Goal: Use online tool/utility: Utilize a website feature to perform a specific function

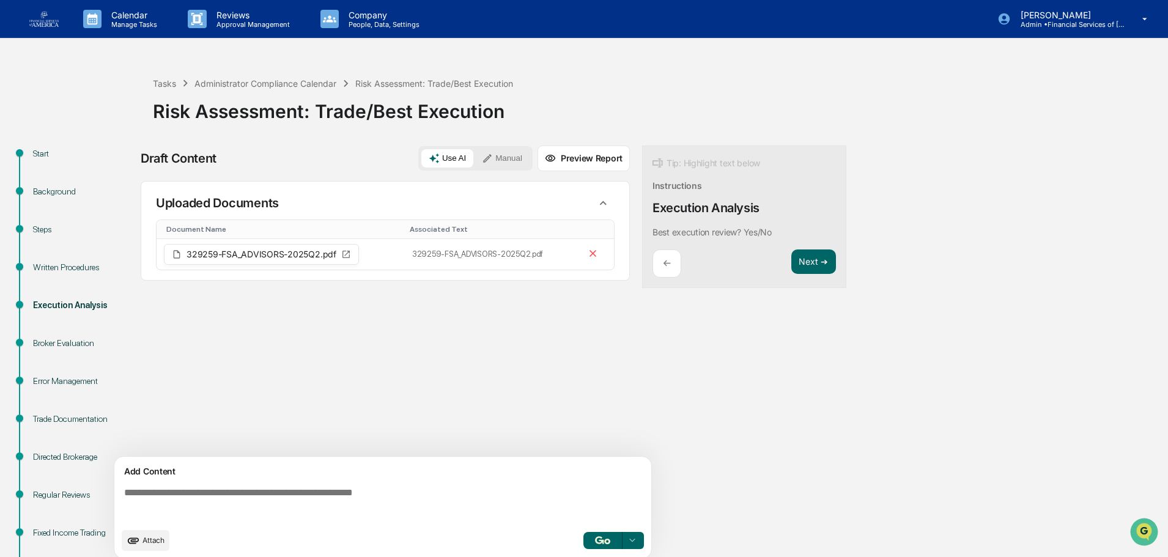
click at [488, 162] on icon at bounding box center [487, 158] width 11 height 11
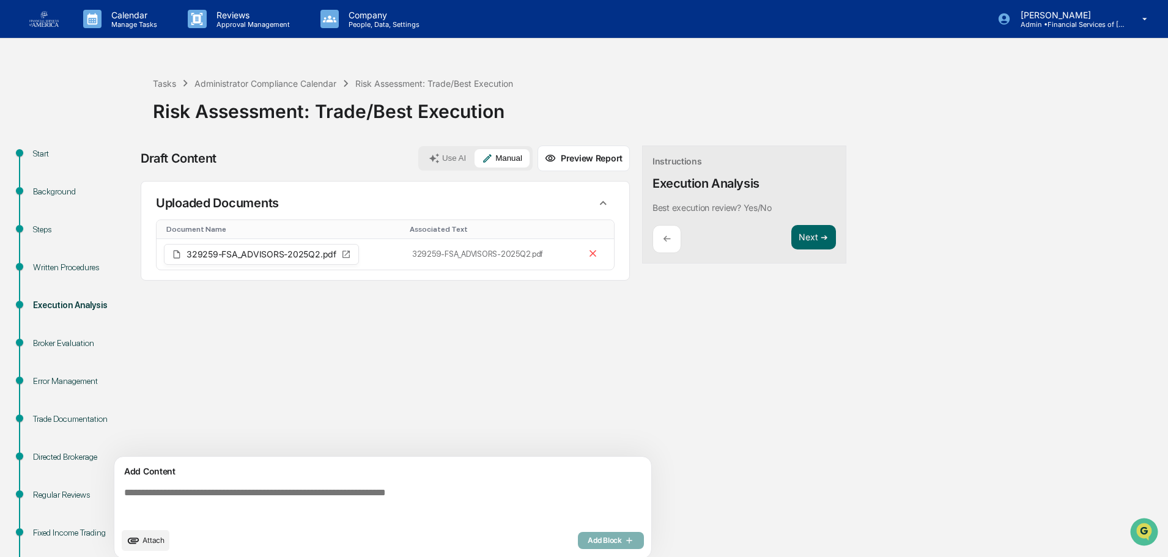
click at [460, 160] on button "Use AI" at bounding box center [447, 158] width 52 height 18
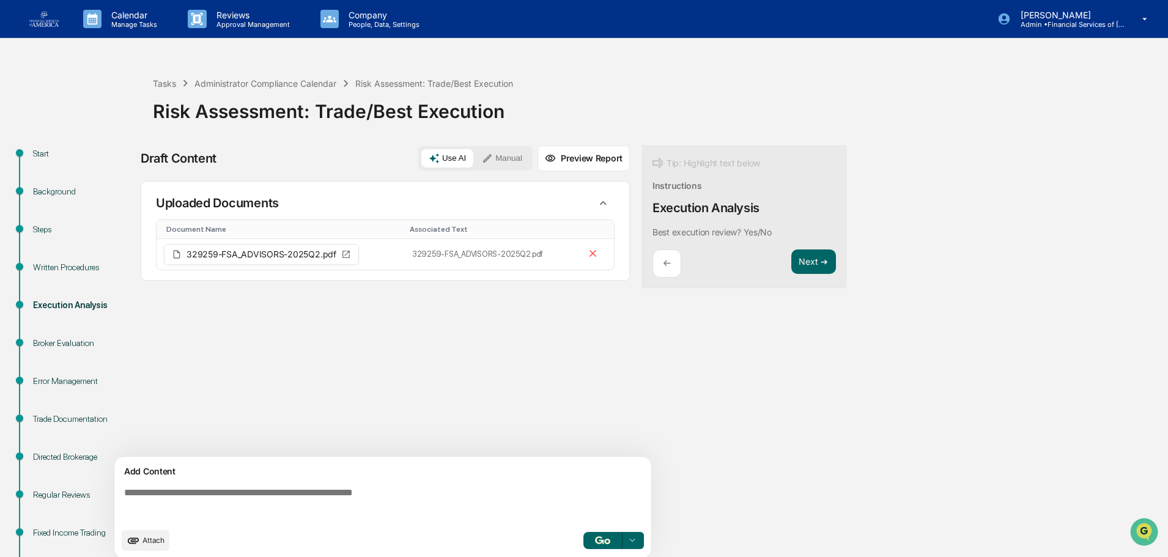
click at [263, 516] on textarea at bounding box center [385, 504] width 532 height 44
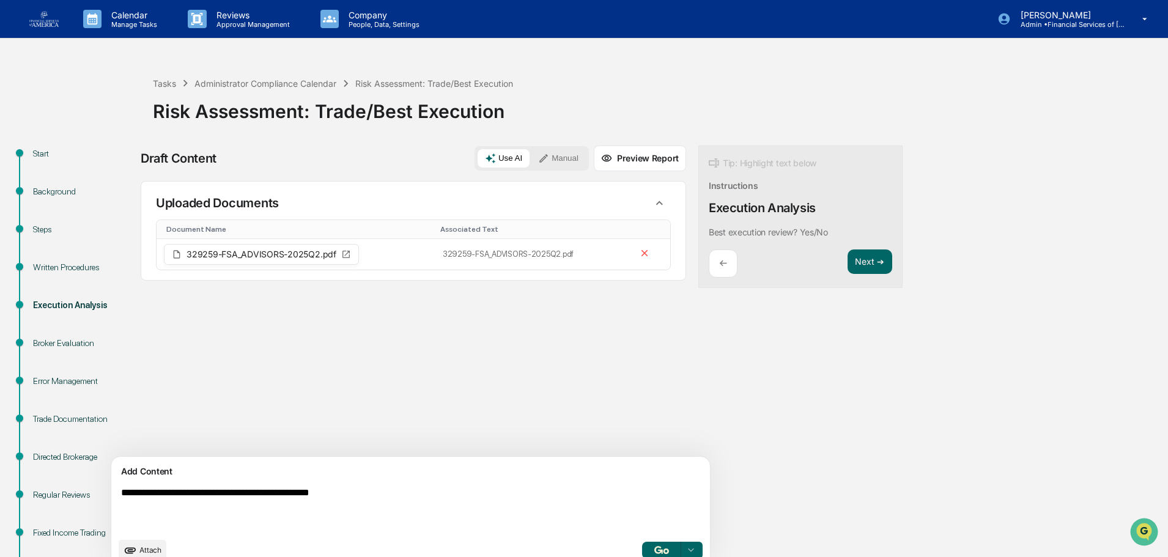
type textarea "**********"
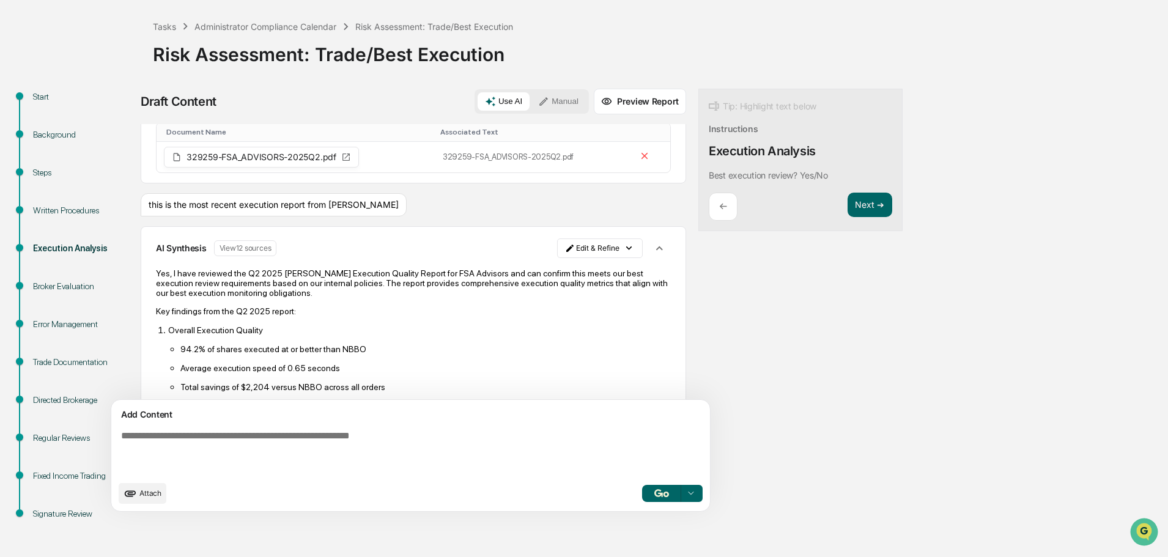
scroll to position [61, 0]
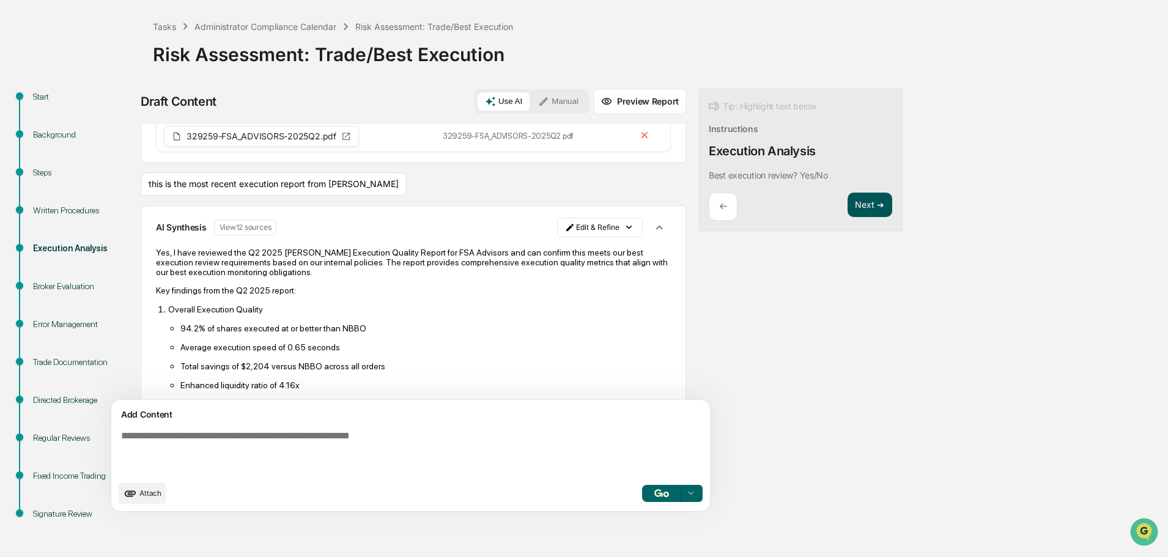
click at [847, 198] on button "Next ➔" at bounding box center [869, 205] width 45 height 25
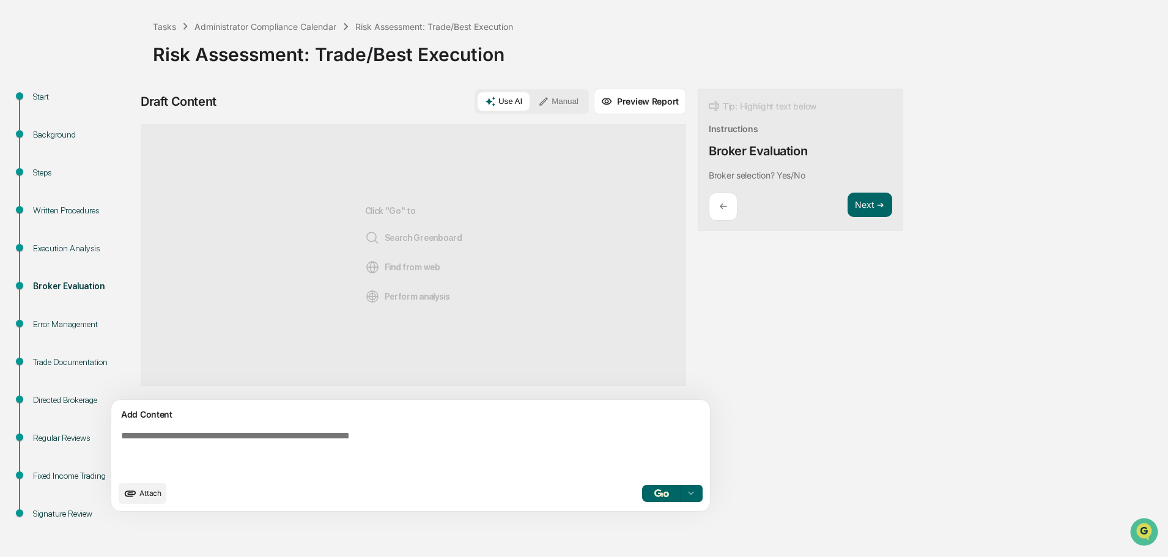
scroll to position [0, 0]
drag, startPoint x: 751, startPoint y: 173, endPoint x: 643, endPoint y: 175, distance: 107.6
click at [698, 175] on div "Tip: Highlight text below Instructions Broker Evaluation Broker selection? Yes/…" at bounding box center [800, 160] width 204 height 143
click at [674, 212] on button "Focus Assistant" at bounding box center [685, 212] width 64 height 16
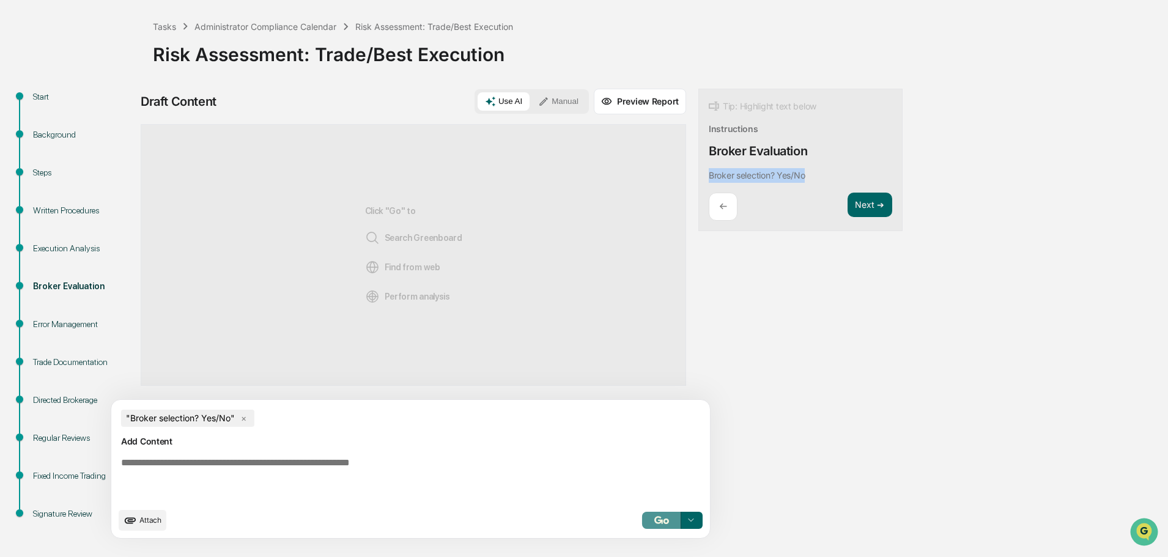
click at [654, 523] on img "button" at bounding box center [661, 520] width 15 height 8
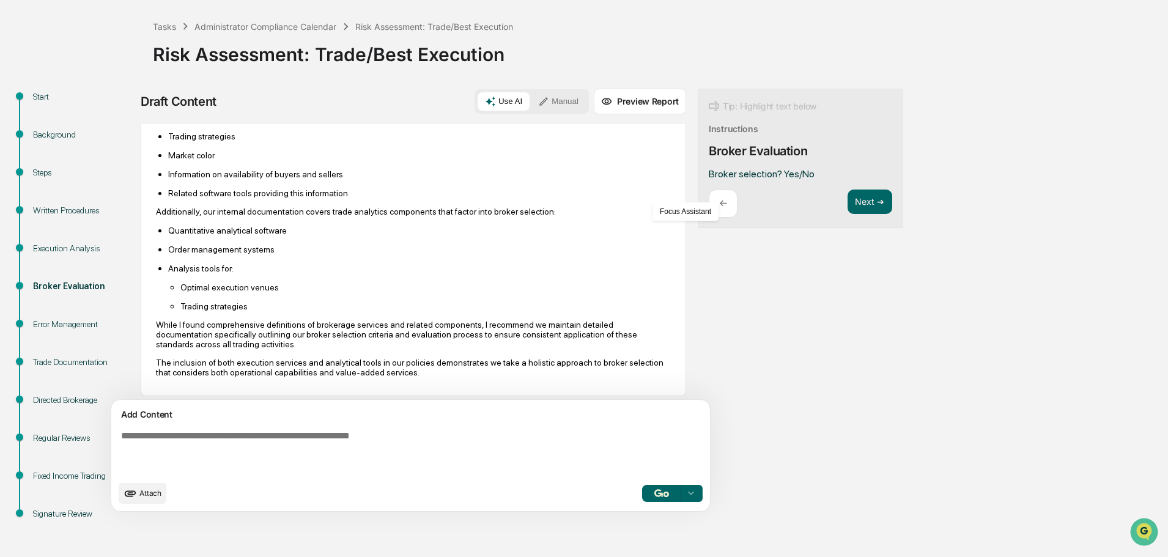
scroll to position [315, 0]
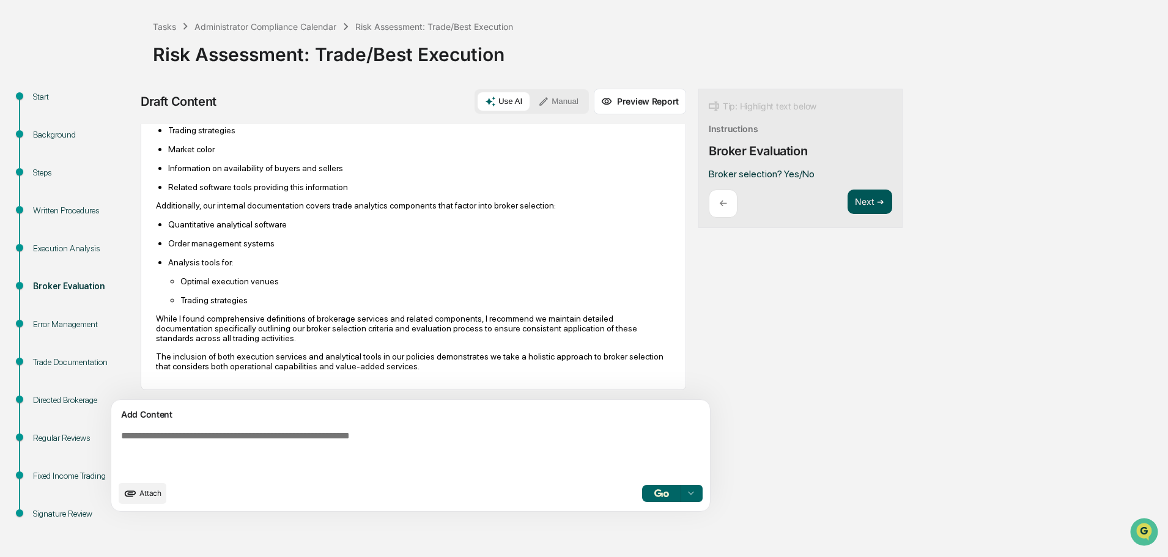
click at [847, 200] on button "Next ➔" at bounding box center [869, 202] width 45 height 25
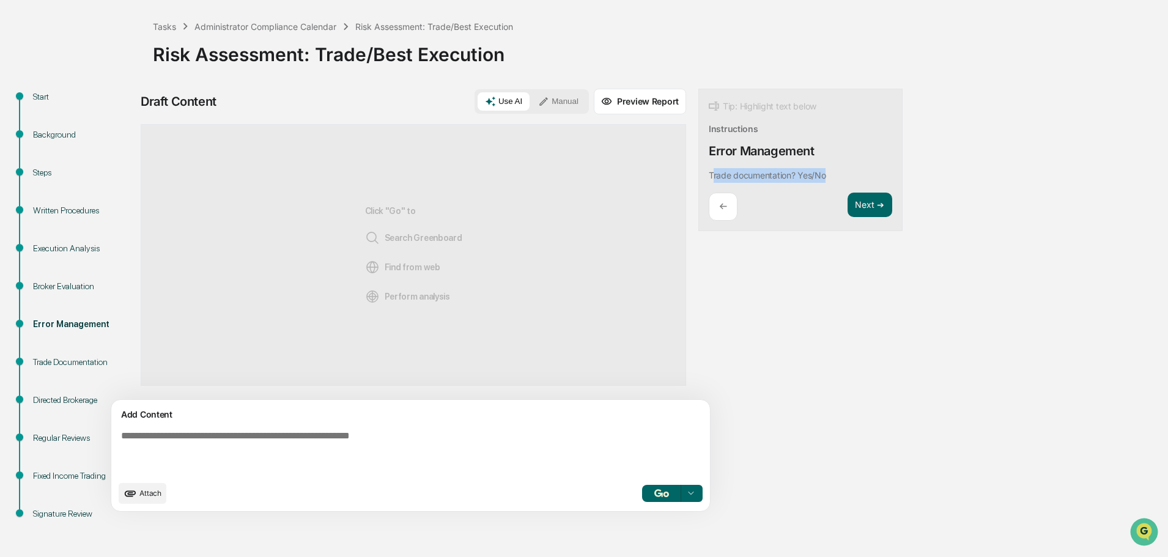
drag, startPoint x: 772, startPoint y: 172, endPoint x: 655, endPoint y: 169, distance: 116.8
click at [709, 169] on div "Trade documentation? Yes/No" at bounding box center [770, 175] width 122 height 15
click at [771, 172] on div "Trade documentation? Yes/No" at bounding box center [770, 175] width 122 height 15
drag, startPoint x: 741, startPoint y: 176, endPoint x: 646, endPoint y: 181, distance: 94.9
click at [698, 181] on div "Tip: Highlight text below Instructions Error Management Trade documentation? Ye…" at bounding box center [800, 160] width 204 height 143
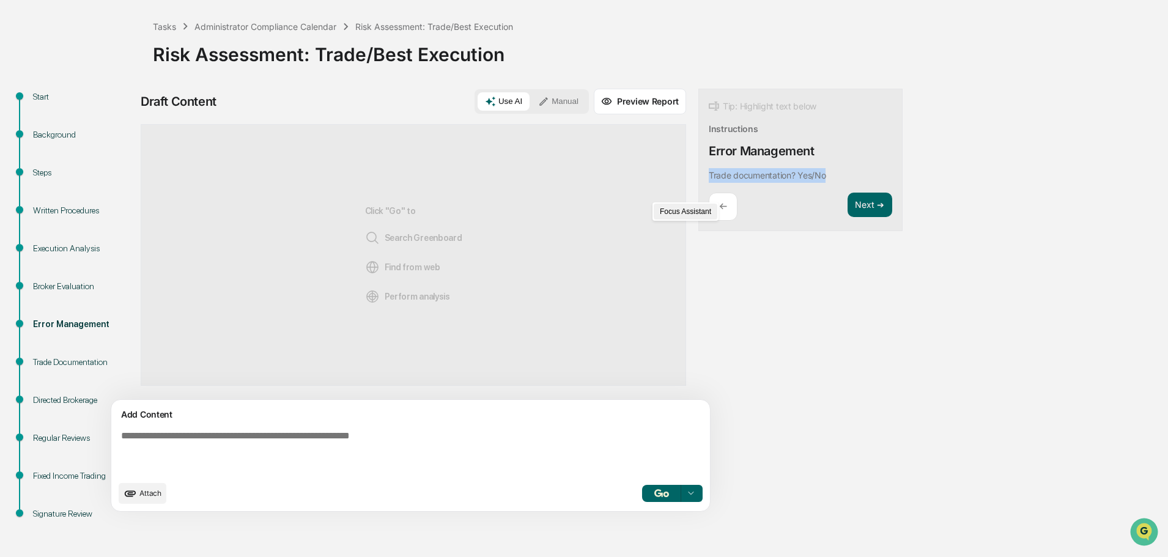
click at [679, 215] on button "Focus Assistant" at bounding box center [685, 212] width 64 height 16
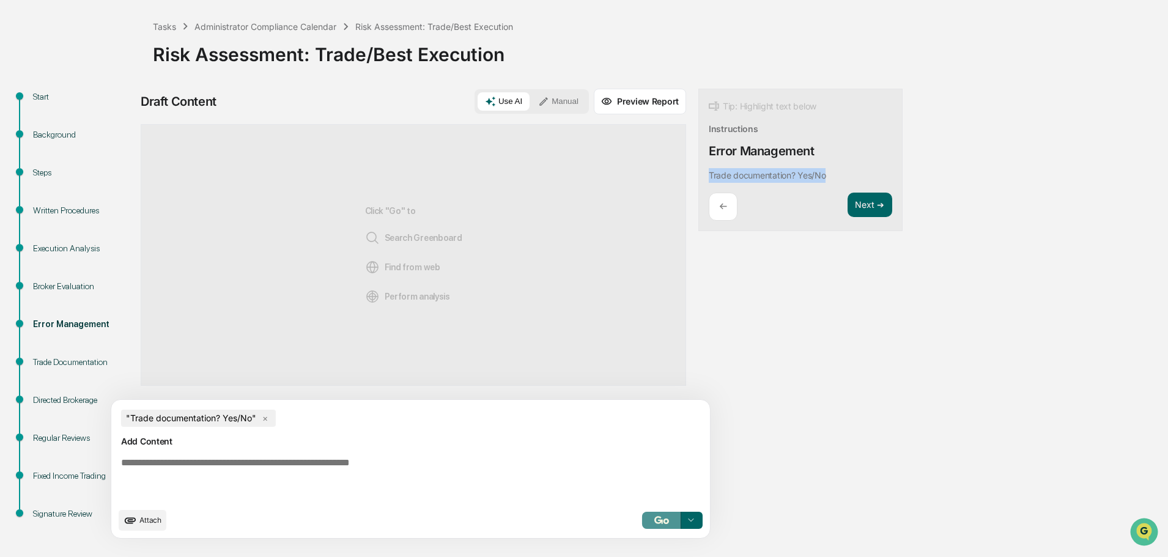
click at [642, 525] on button "button" at bounding box center [661, 520] width 39 height 17
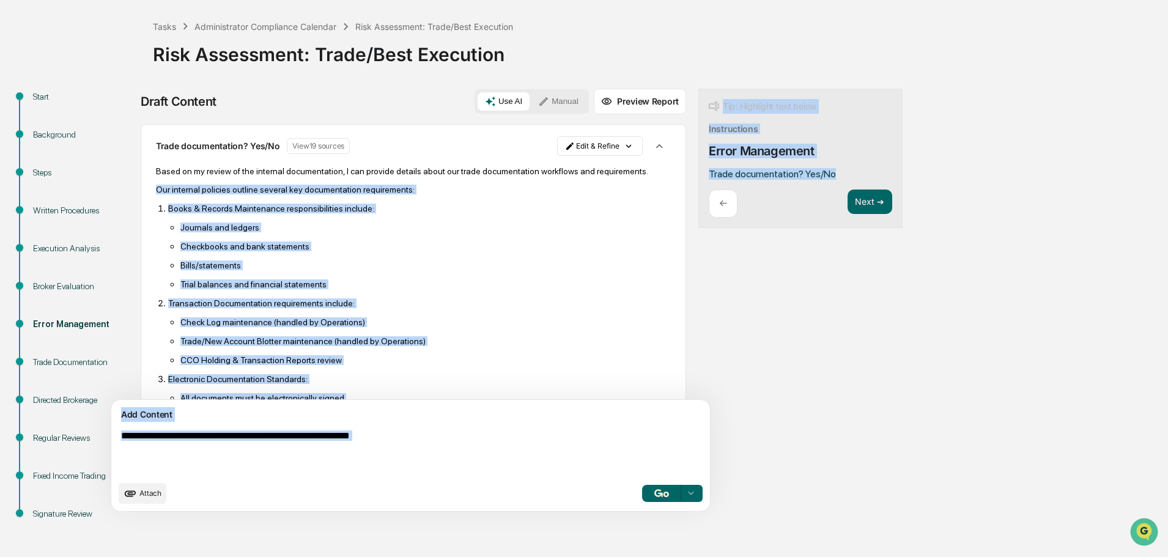
drag, startPoint x: 779, startPoint y: 168, endPoint x: 607, endPoint y: 177, distance: 172.0
click at [607, 177] on div "Draft Content Use AI Manual Preview Report Sources Trade documentation? Yes/No …" at bounding box center [483, 304] width 685 height 430
click at [717, 164] on div "Tip: Highlight text below Instructions Error Management Trade documentation? Ye…" at bounding box center [800, 159] width 204 height 140
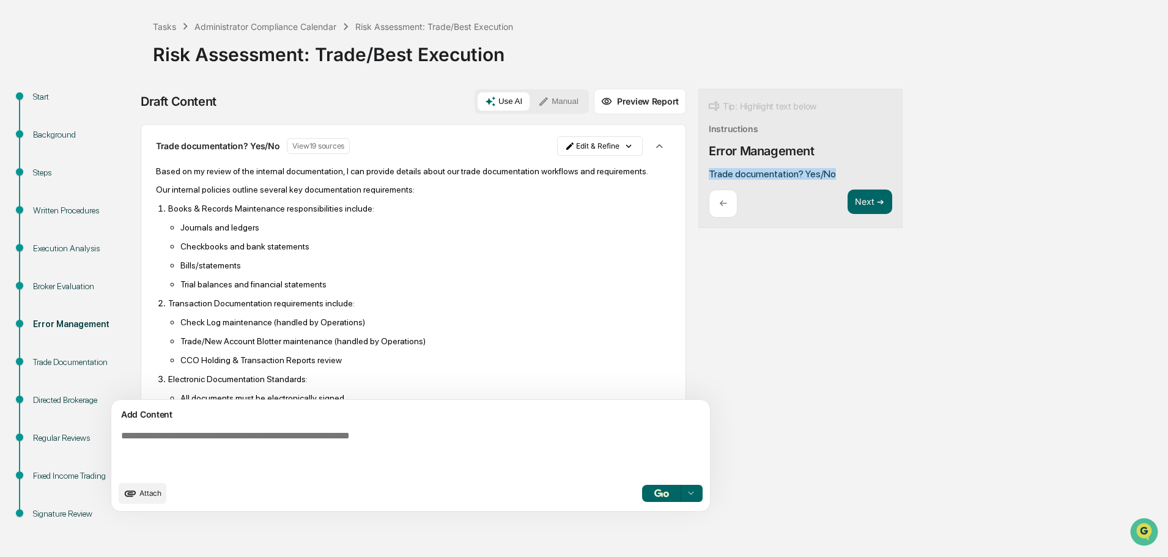
drag, startPoint x: 775, startPoint y: 171, endPoint x: 648, endPoint y: 174, distance: 126.6
click at [698, 174] on div "Tip: Highlight text below Instructions Error Management Trade documentation? Ye…" at bounding box center [800, 159] width 204 height 140
click at [675, 208] on button "Focus Assistant" at bounding box center [685, 210] width 64 height 16
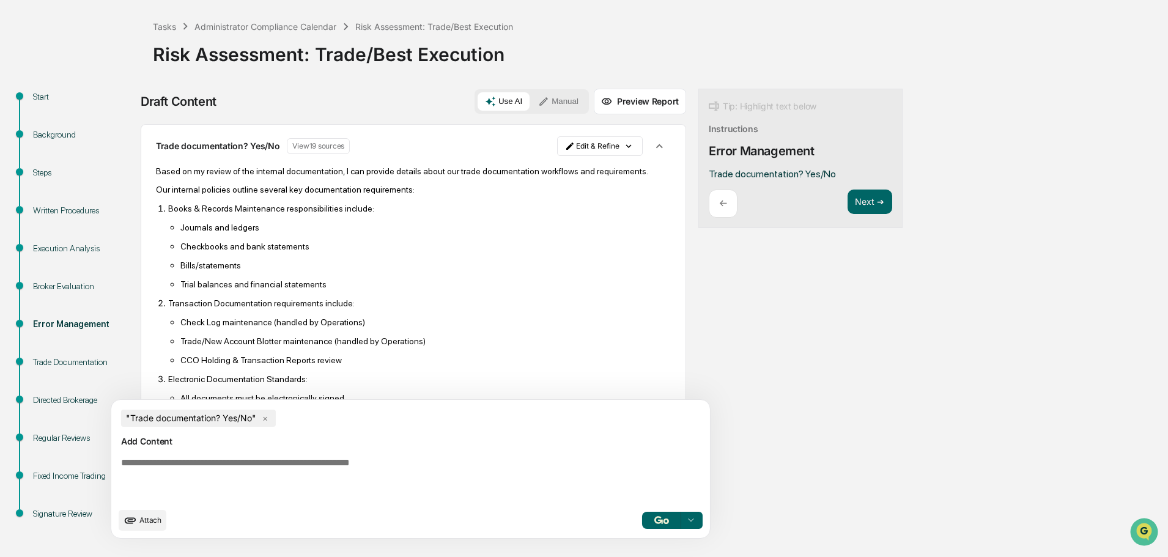
click at [309, 462] on textarea at bounding box center [382, 479] width 532 height 54
type textarea "**********"
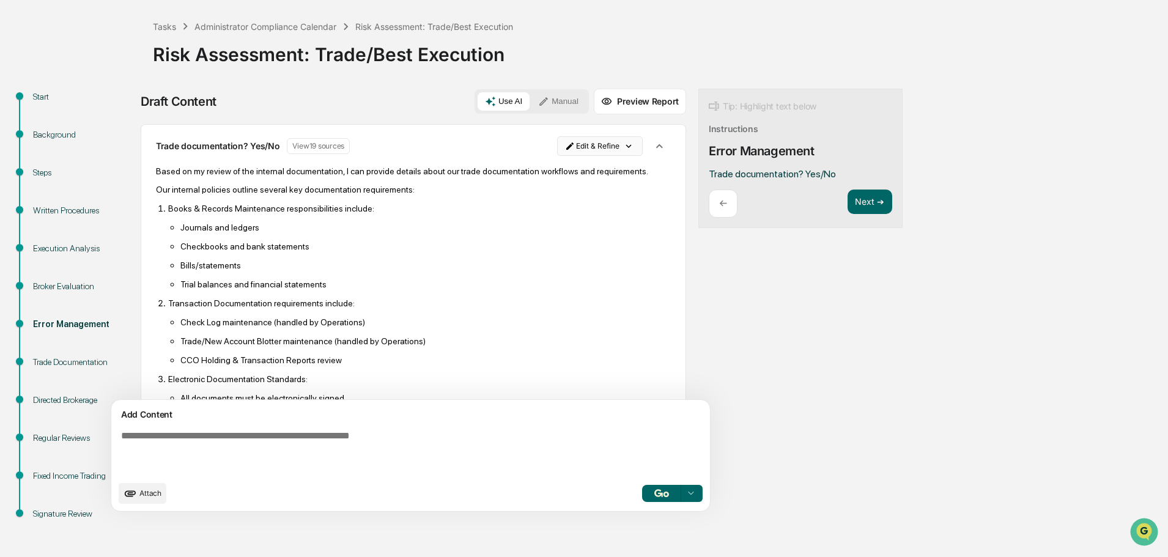
click at [561, 144] on html "Calendar Manage Tasks Reviews Approval Management Company People, Data, Setting…" at bounding box center [584, 221] width 1168 height 557
click at [537, 188] on div "Delete Result" at bounding box center [539, 191] width 90 height 20
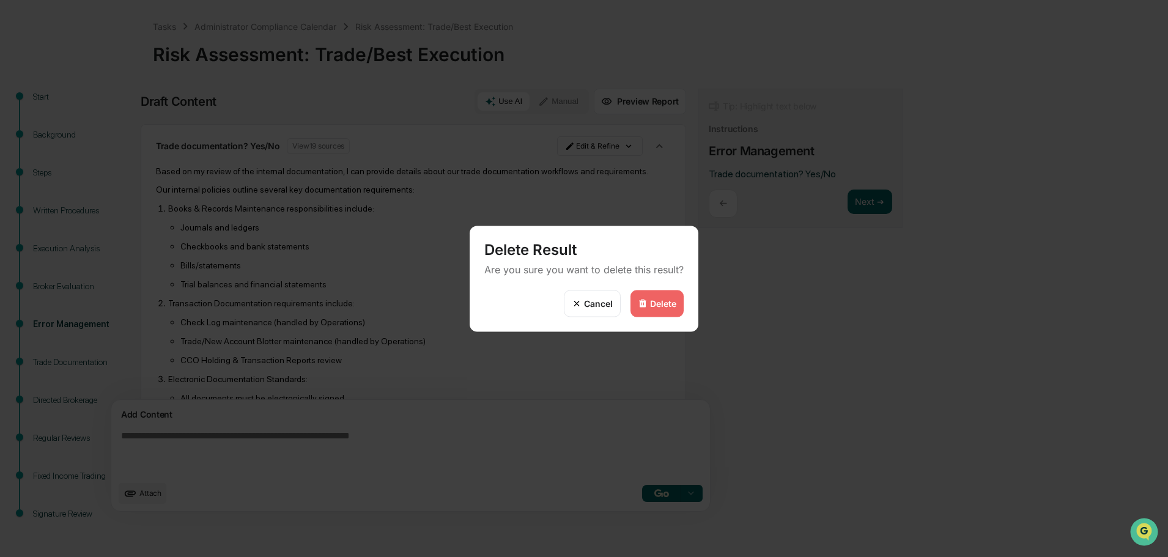
click at [660, 297] on div "Delete" at bounding box center [656, 303] width 53 height 27
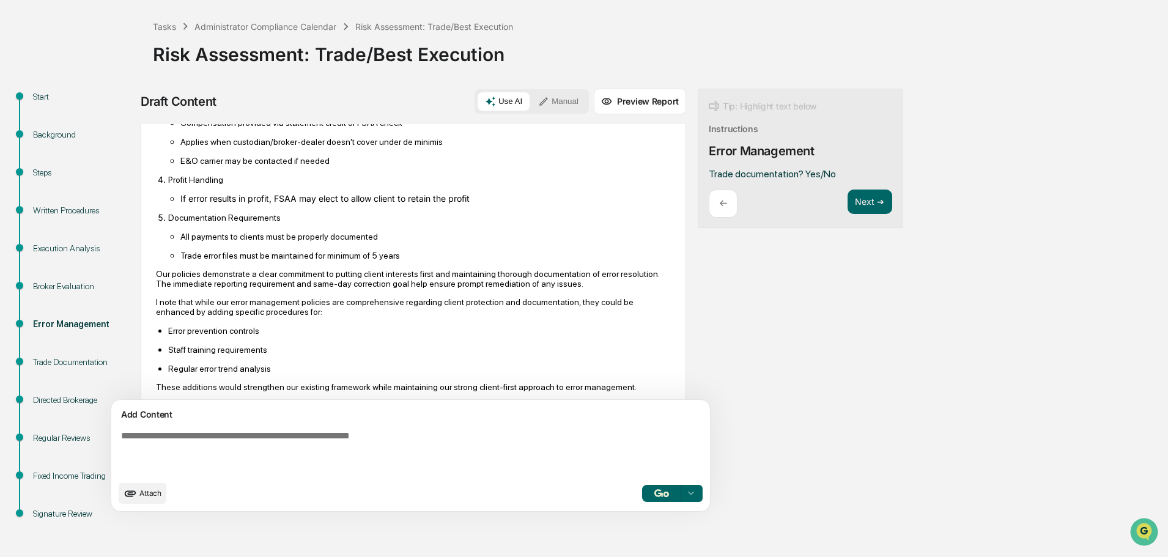
scroll to position [370, 0]
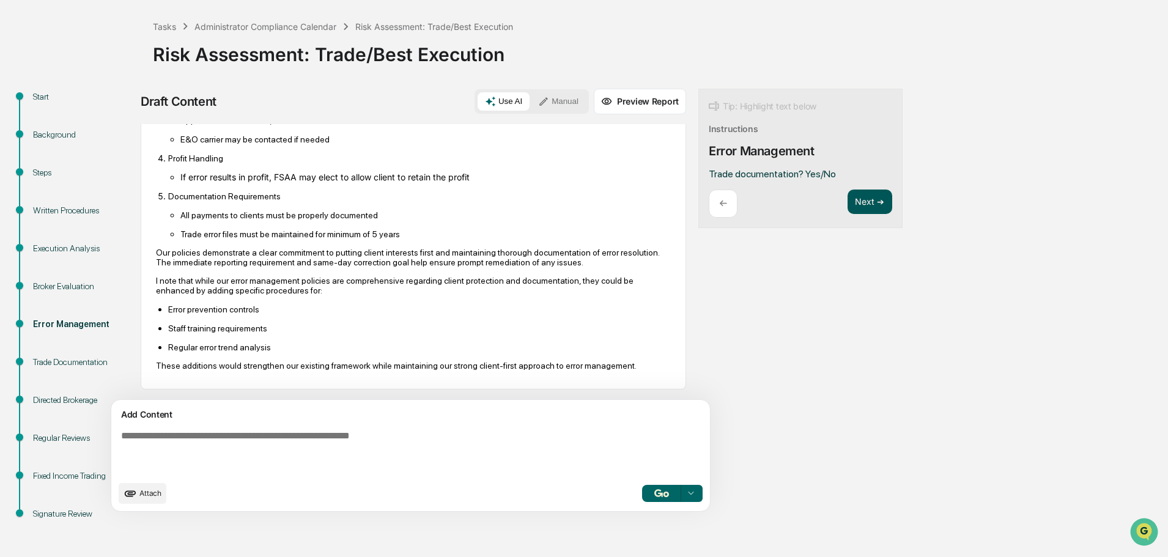
click at [847, 204] on button "Next ➔" at bounding box center [869, 202] width 45 height 25
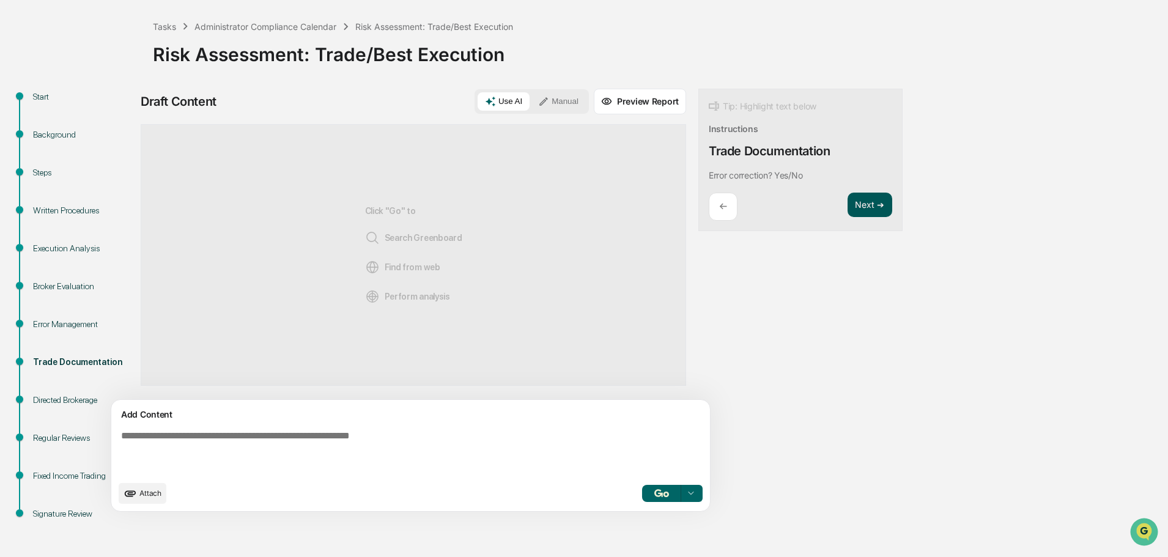
scroll to position [0, 0]
drag, startPoint x: 724, startPoint y: 180, endPoint x: 640, endPoint y: 180, distance: 83.7
click at [640, 180] on div "Draft Content Use AI Manual Preview Report Sources Click "Go" to Search Greenbo…" at bounding box center [483, 304] width 685 height 430
click at [696, 209] on button "Focus Assistant" at bounding box center [685, 212] width 64 height 16
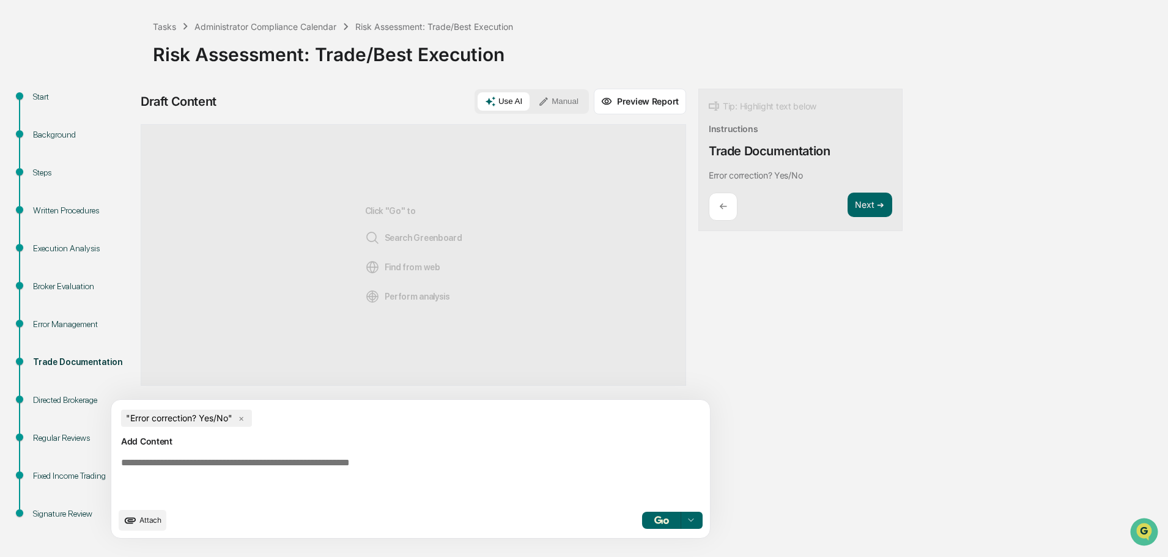
click at [316, 447] on div "Add Content" at bounding box center [411, 441] width 584 height 15
drag, startPoint x: 786, startPoint y: 156, endPoint x: 652, endPoint y: 158, distance: 133.3
click at [698, 158] on div "Tip: Highlight text below Instructions Trade Documentation Error correction? Ye…" at bounding box center [800, 160] width 204 height 143
copy div "Trade Documentation"
paste textarea "**********"
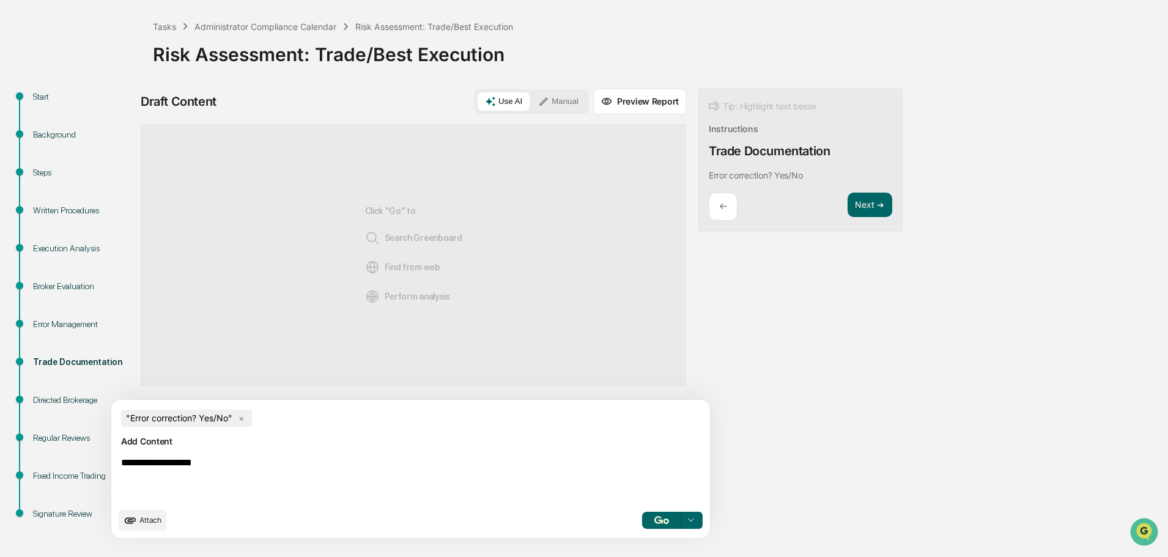
type textarea "**********"
click at [642, 525] on button "button" at bounding box center [661, 520] width 39 height 17
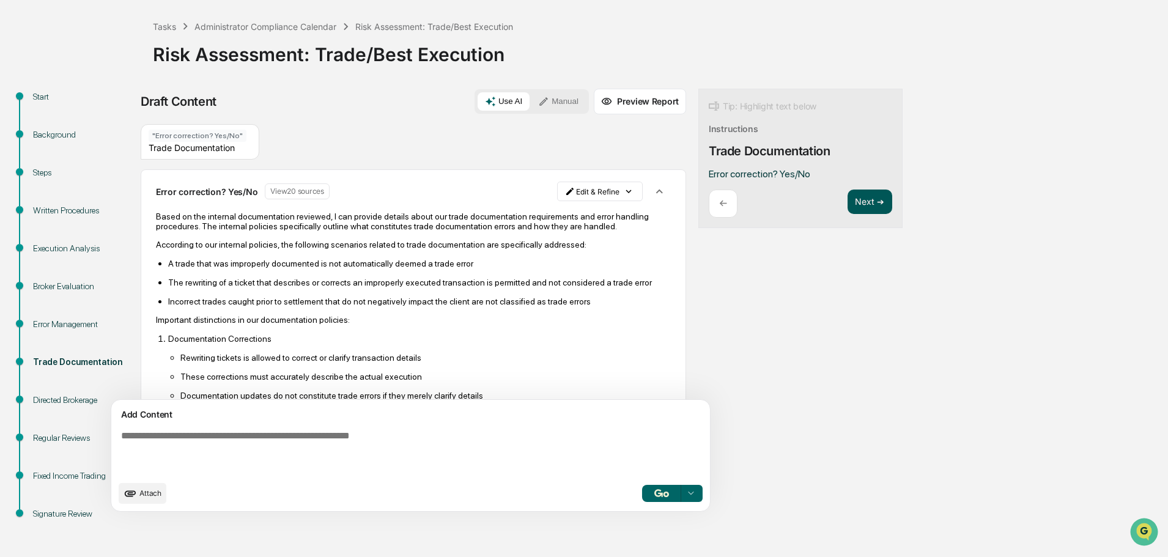
click at [847, 198] on button "Next ➔" at bounding box center [869, 202] width 45 height 25
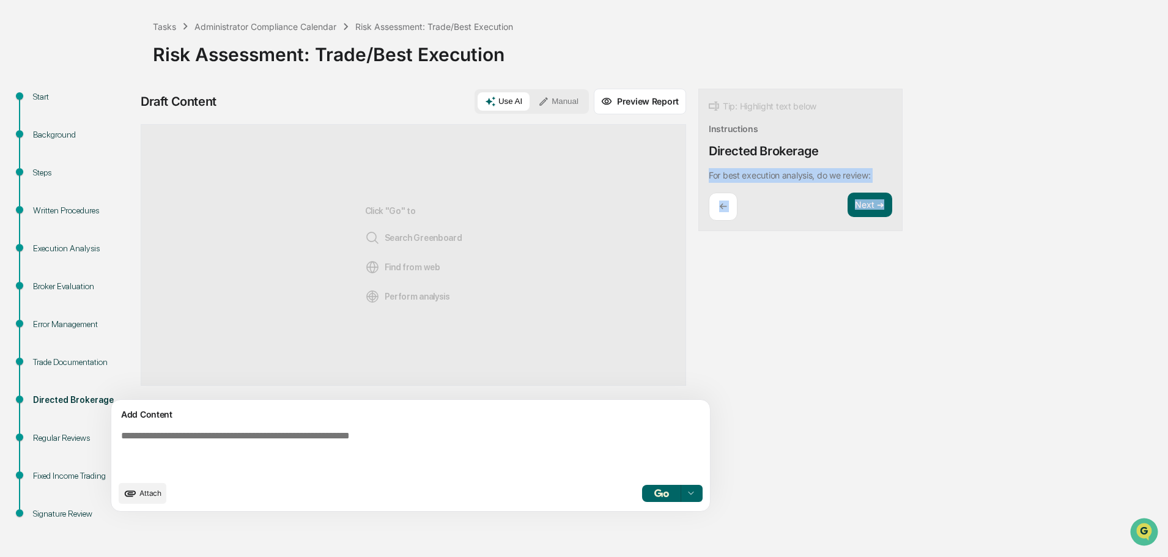
drag, startPoint x: 653, startPoint y: 174, endPoint x: 830, endPoint y: 183, distance: 176.9
click at [830, 183] on div "Tip: Highlight text below Instructions Directed Brokerage For best execution an…" at bounding box center [800, 160] width 204 height 143
click at [744, 202] on div "← Next ➔" at bounding box center [800, 207] width 183 height 29
drag, startPoint x: 652, startPoint y: 175, endPoint x: 772, endPoint y: 175, distance: 119.8
click at [815, 181] on div "For best execution analysis, do we review:" at bounding box center [792, 175] width 166 height 15
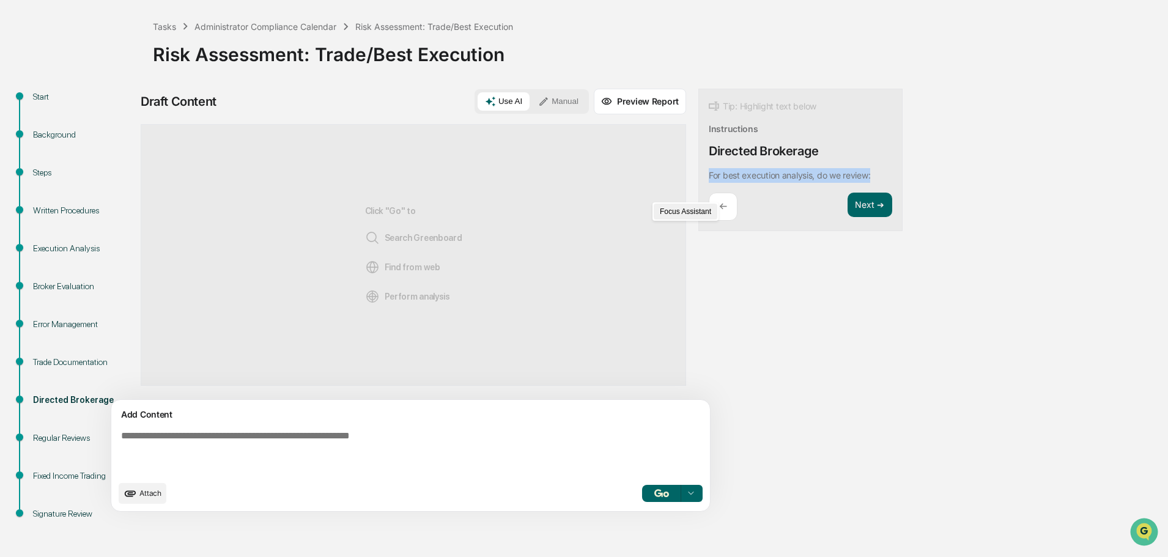
click at [672, 207] on button "Focus Assistant" at bounding box center [685, 212] width 64 height 16
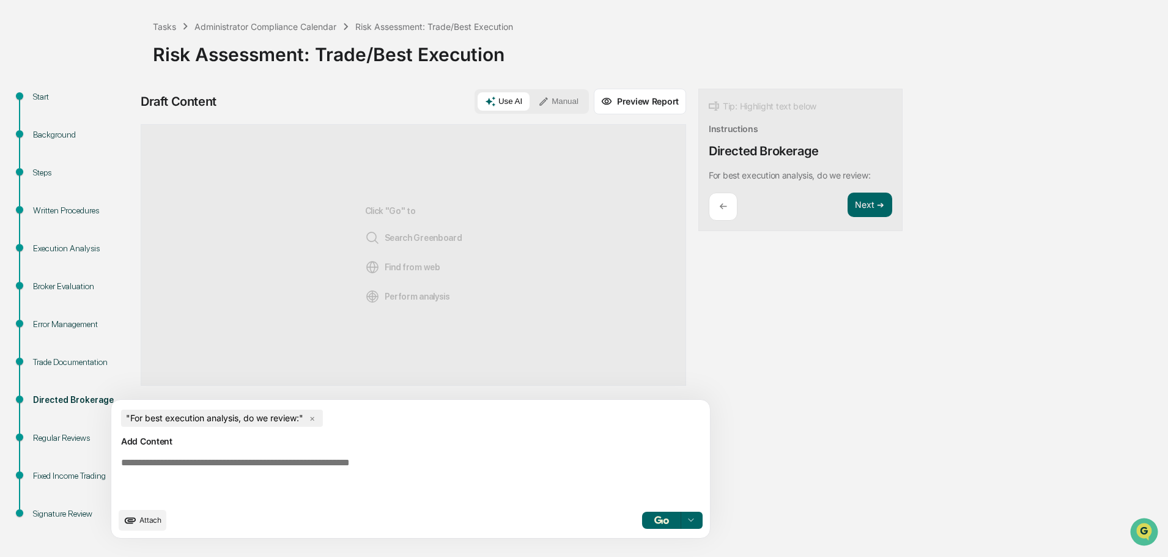
click at [313, 462] on textarea at bounding box center [382, 479] width 532 height 54
type textarea "**********"
